Goal: Find specific page/section: Find specific page/section

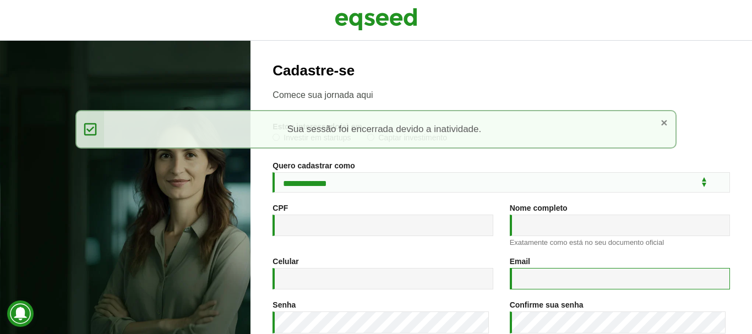
type input "**********"
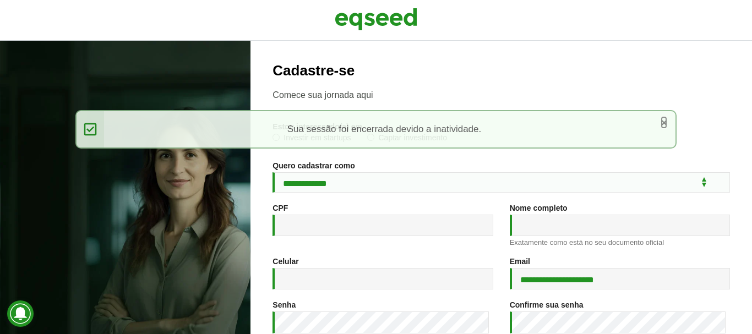
click at [662, 123] on link "×" at bounding box center [664, 123] width 7 height 12
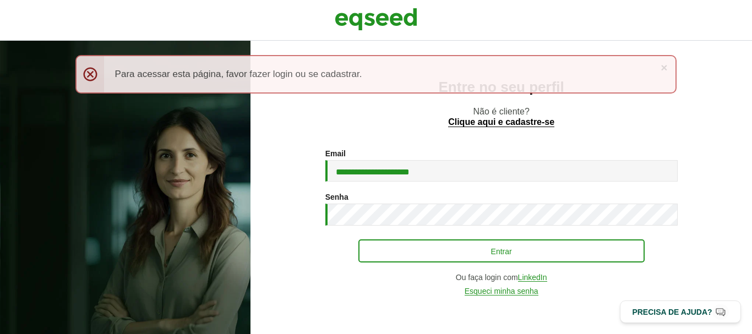
click at [563, 193] on div "Senha * Digite a senha que será usada em conjunto com seu e-mail." at bounding box center [501, 209] width 352 height 33
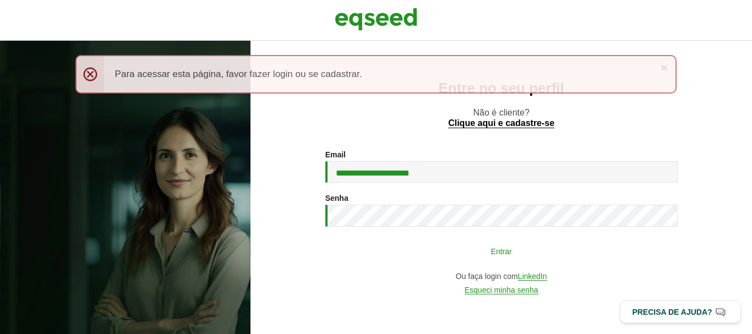
click at [520, 246] on button "Entrar" at bounding box center [501, 251] width 286 height 21
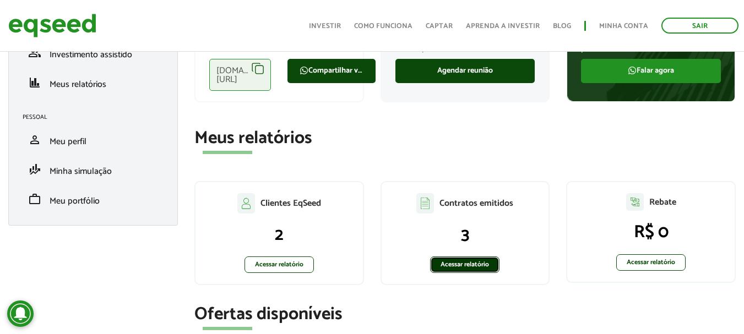
click at [466, 267] on link "Acessar relatório" at bounding box center [464, 265] width 69 height 17
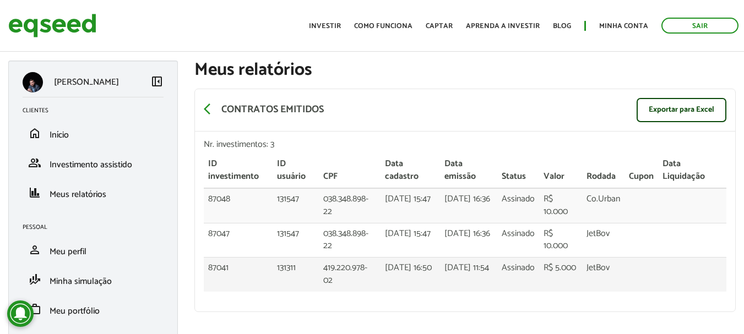
click at [721, 271] on td at bounding box center [692, 275] width 68 height 34
